Goal: Check status

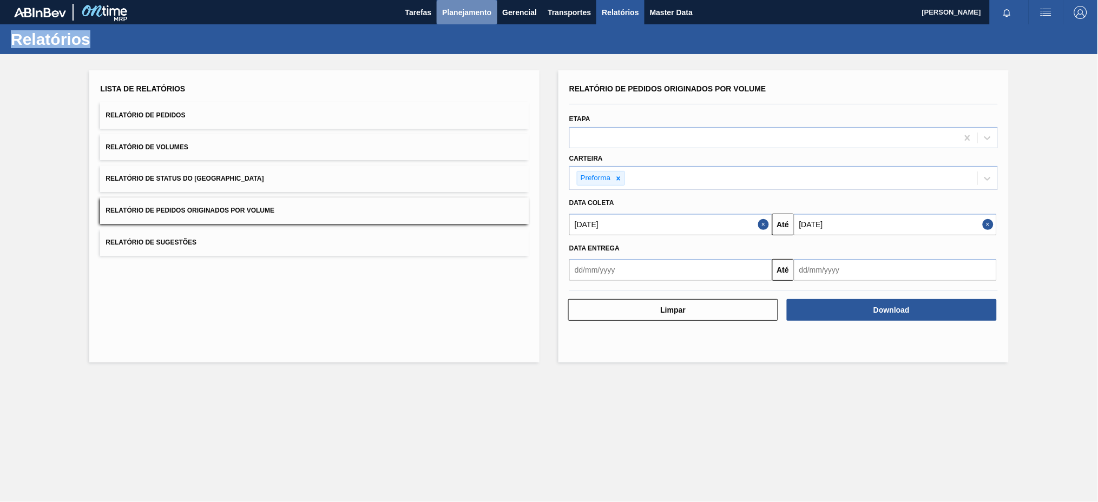
click at [461, 14] on span "Planejamento" at bounding box center [466, 12] width 49 height 13
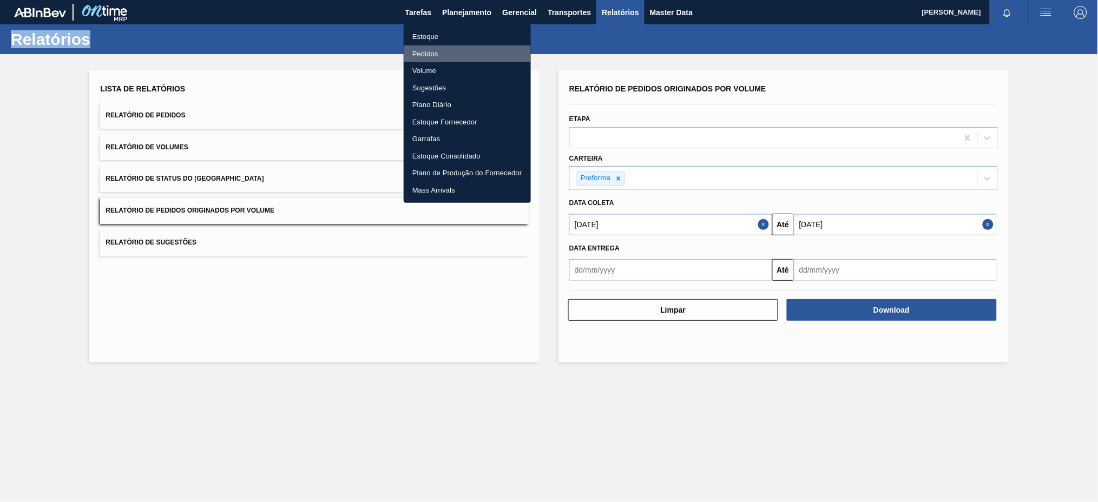
click at [434, 54] on li "Pedidos" at bounding box center [467, 53] width 127 height 17
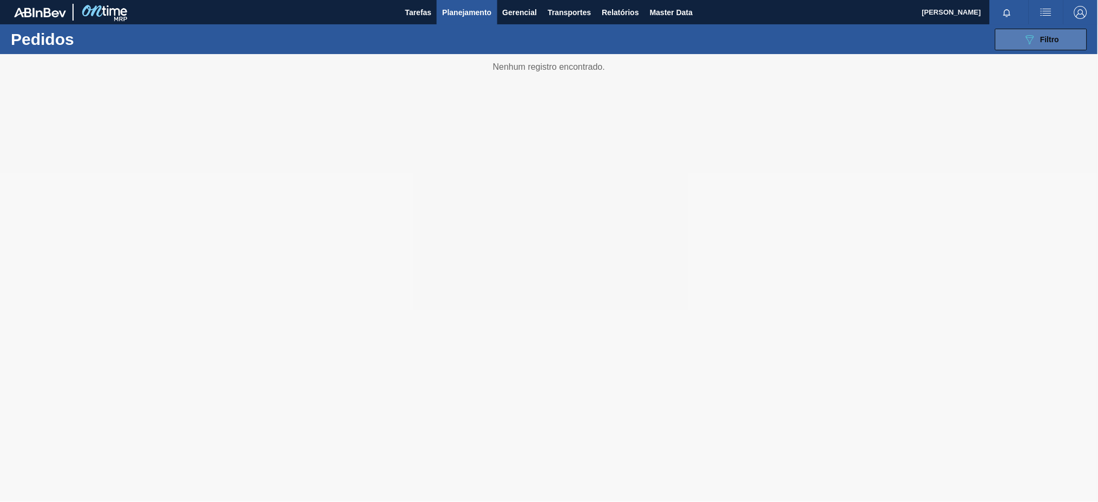
click at [1050, 41] on span "Filtro" at bounding box center [1050, 39] width 19 height 9
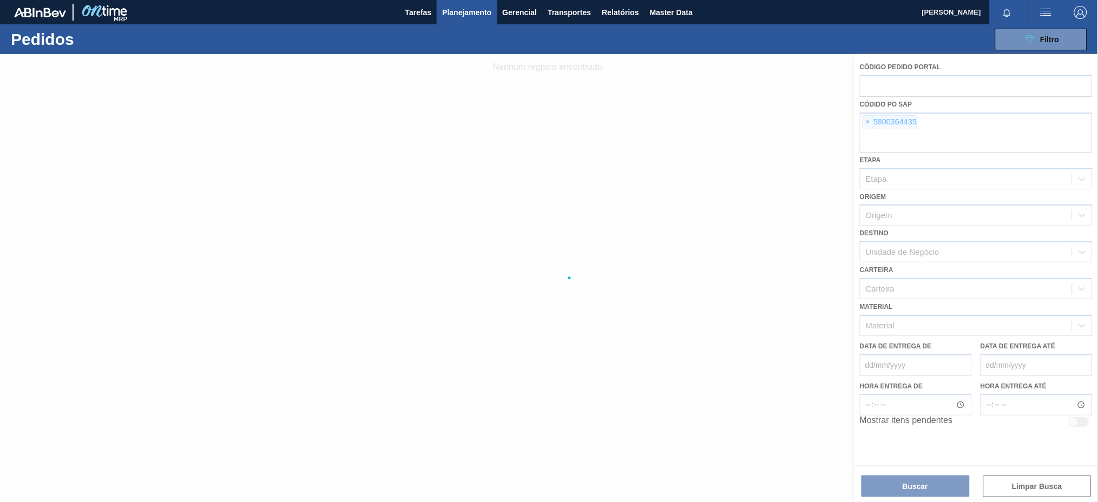
click at [868, 119] on div at bounding box center [549, 278] width 1098 height 448
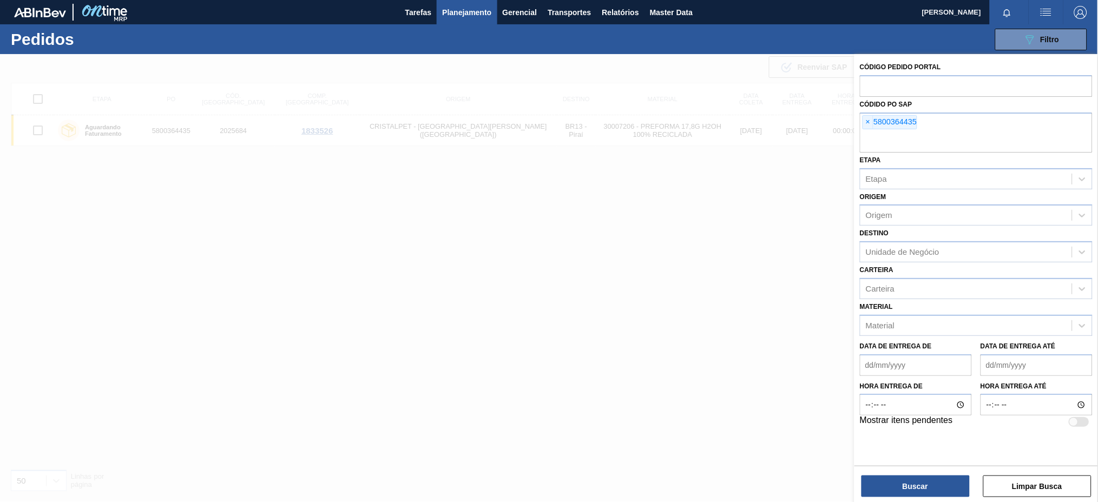
click at [868, 122] on span "×" at bounding box center [868, 122] width 10 height 13
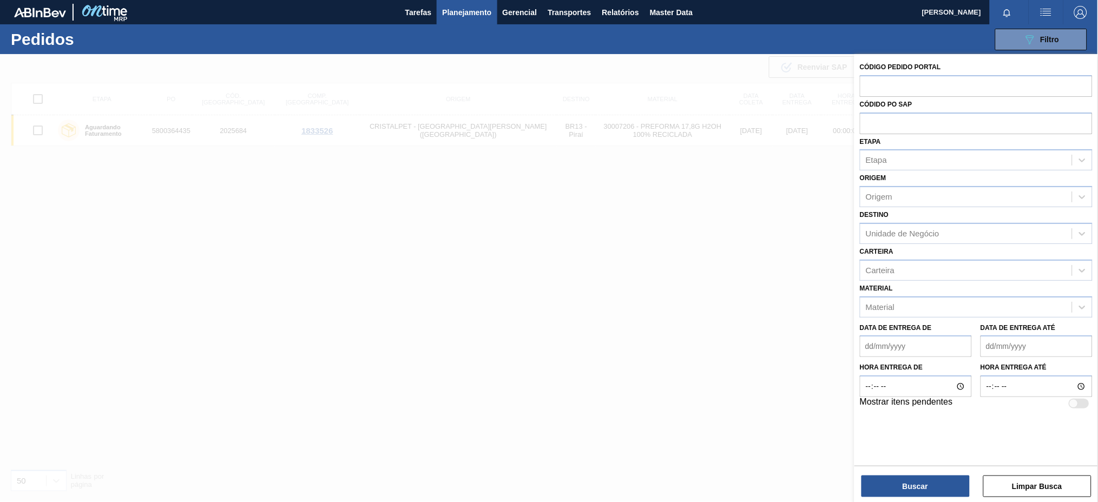
paste input "5800369342"
type input "5800369342"
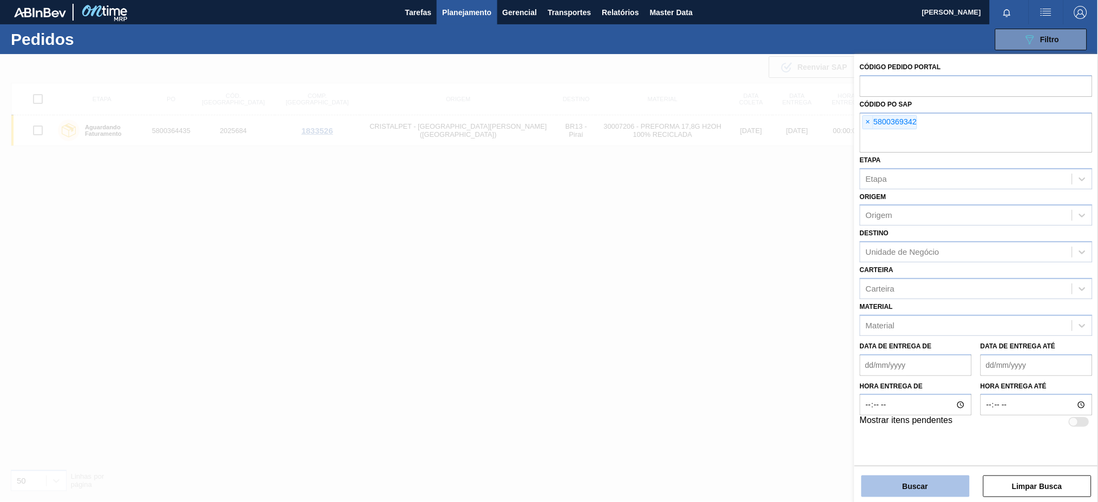
click at [934, 493] on button "Buscar" at bounding box center [916, 487] width 108 height 22
